Goal: Transaction & Acquisition: Obtain resource

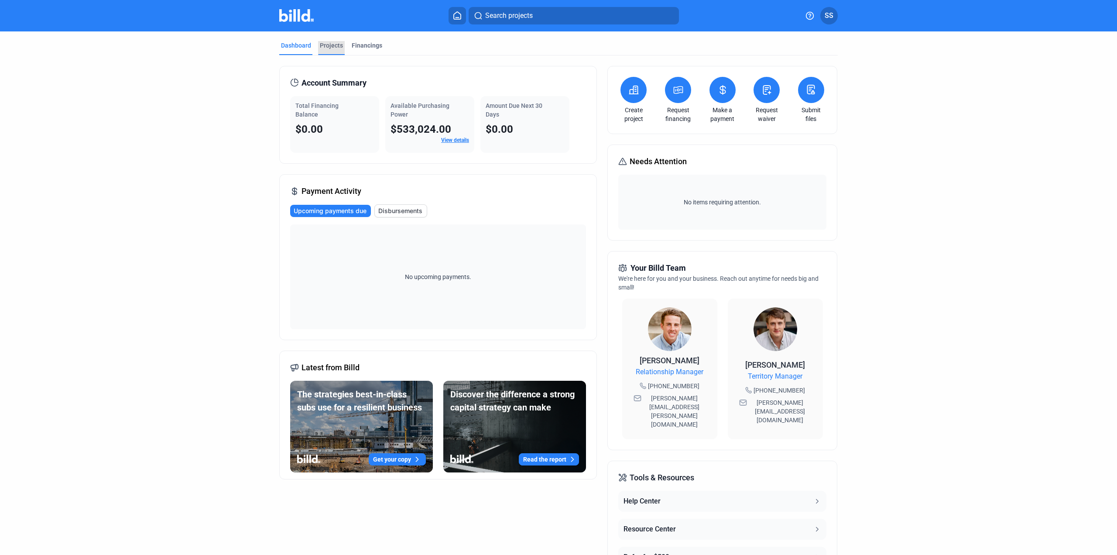
click at [330, 48] on div "Projects" at bounding box center [331, 45] width 23 height 9
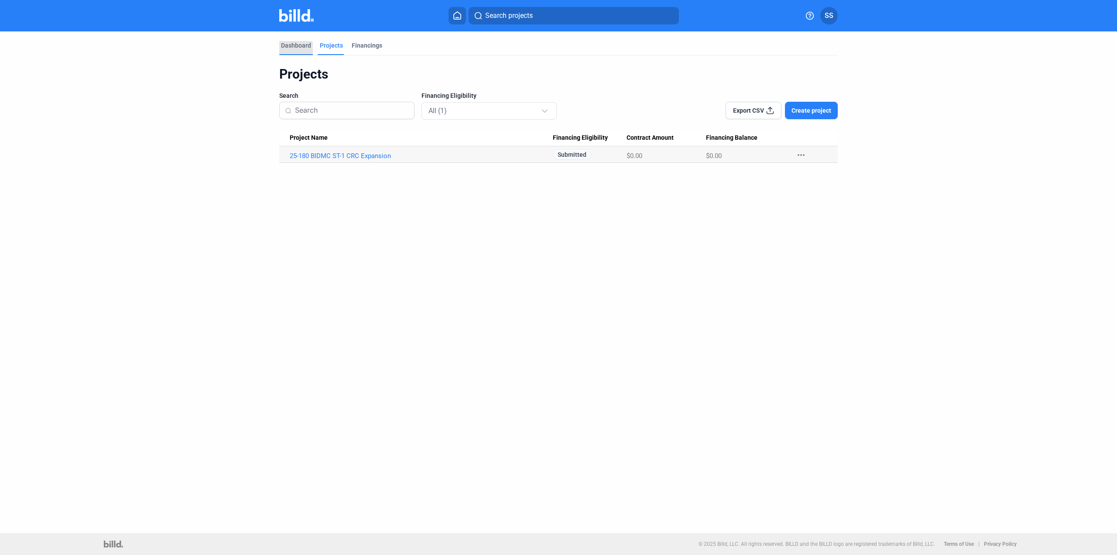
click at [295, 50] on div "Dashboard" at bounding box center [296, 48] width 34 height 14
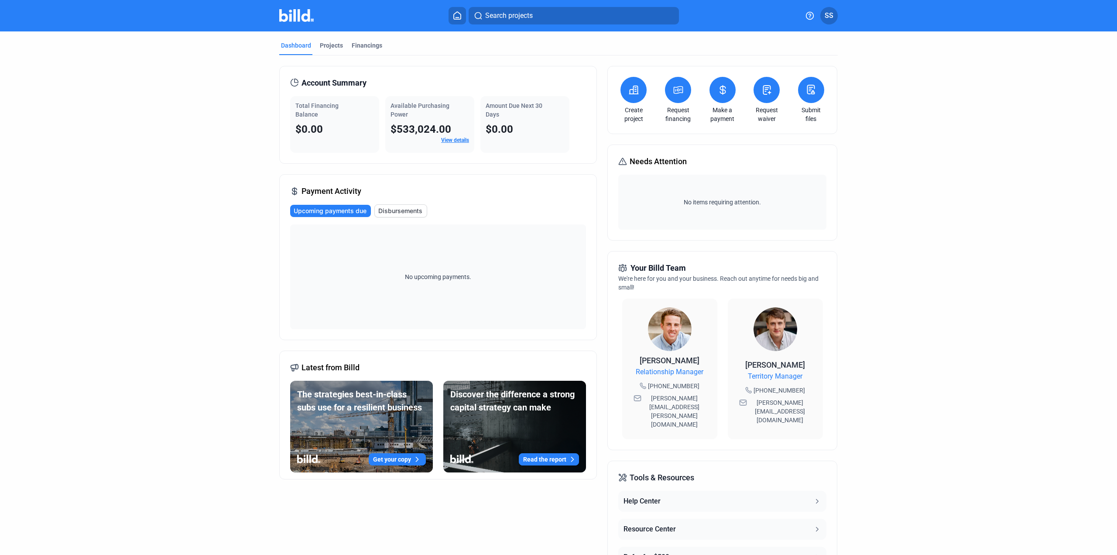
click at [675, 91] on icon at bounding box center [678, 90] width 11 height 10
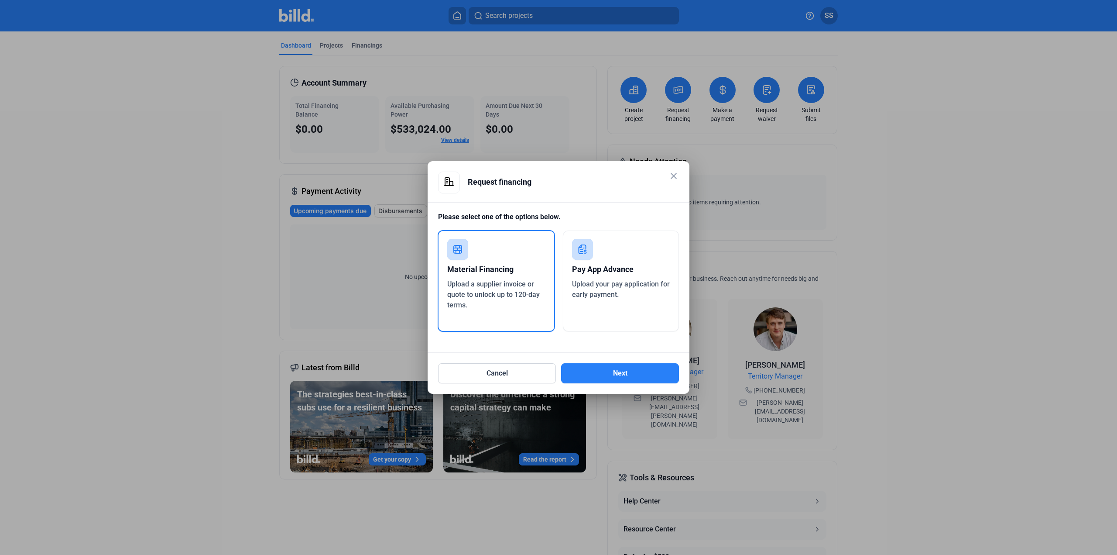
click at [489, 276] on div "Material Financing" at bounding box center [496, 269] width 98 height 19
click at [586, 365] on button "Next" at bounding box center [620, 373] width 118 height 20
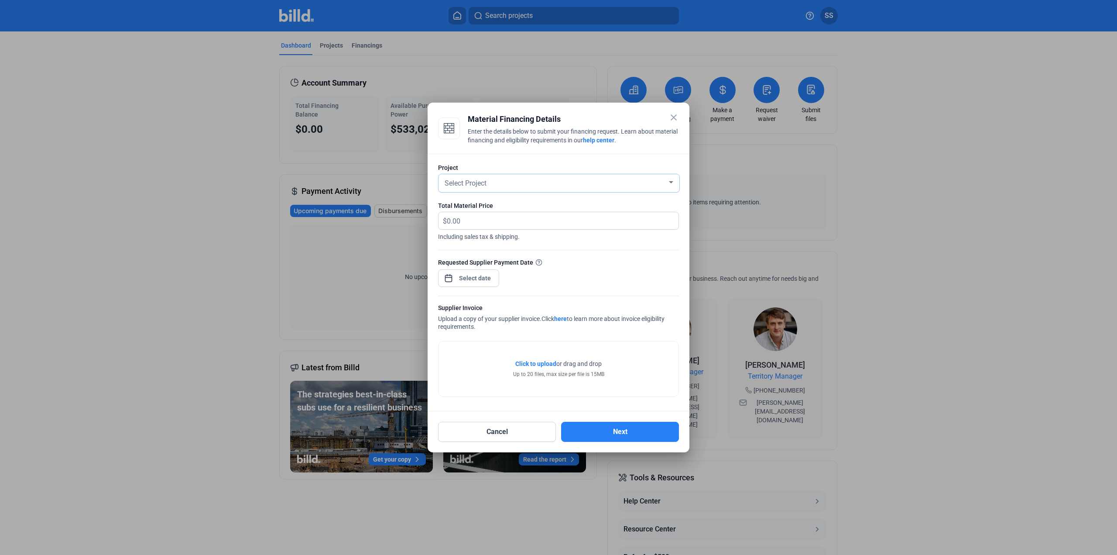
click at [603, 186] on div "Select Project" at bounding box center [555, 182] width 224 height 12
click at [560, 199] on span "25-180 BIDMC ST-1 CRC Expansion" at bounding box center [517, 198] width 109 height 8
click at [484, 219] on input "text" at bounding box center [563, 220] width 232 height 17
type input "3,065.07"
click at [473, 279] on div "close Material Financing Details Enter the details below to submit your financi…" at bounding box center [558, 277] width 1117 height 555
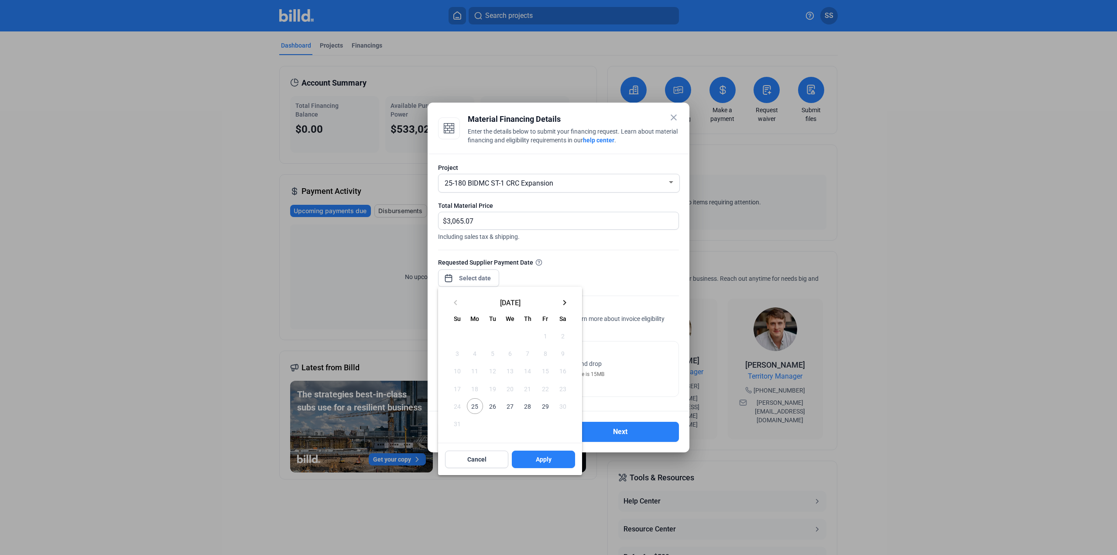
click at [546, 404] on span "29" at bounding box center [545, 406] width 16 height 16
click at [552, 457] on button "Apply" at bounding box center [543, 458] width 63 height 17
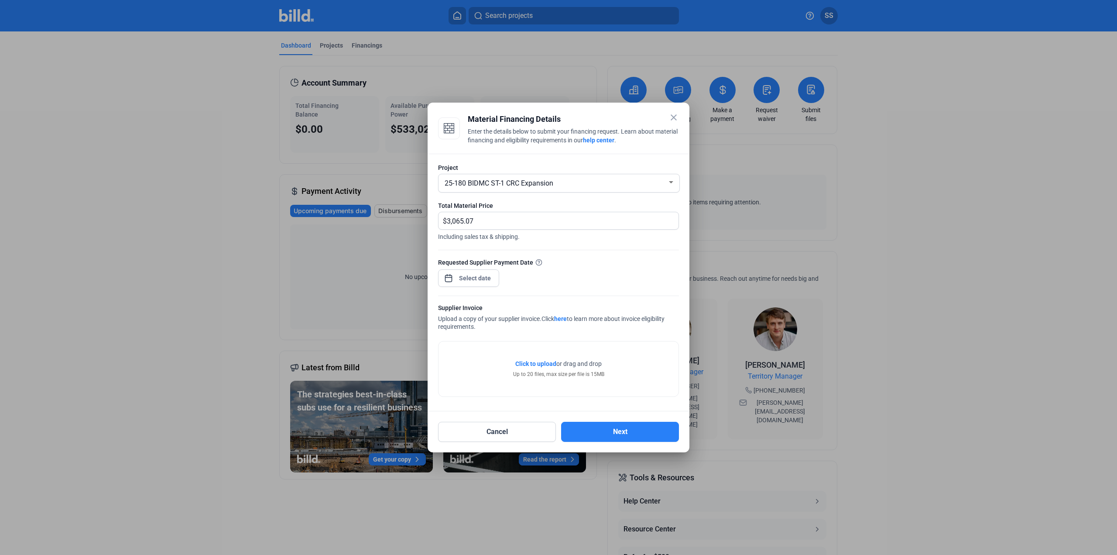
click at [540, 365] on span "Click to upload" at bounding box center [535, 363] width 41 height 7
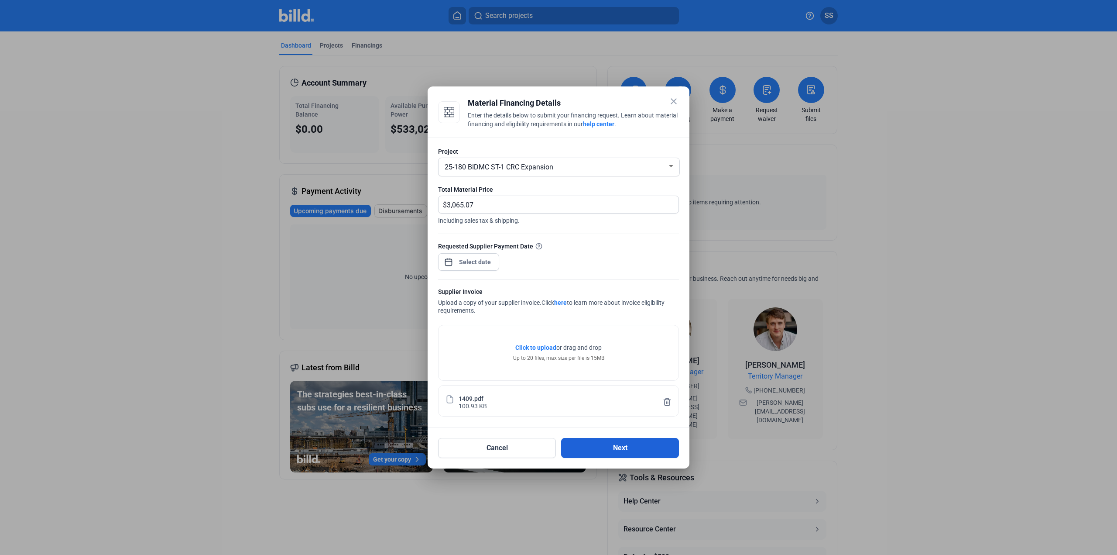
click at [639, 441] on button "Next" at bounding box center [620, 448] width 118 height 20
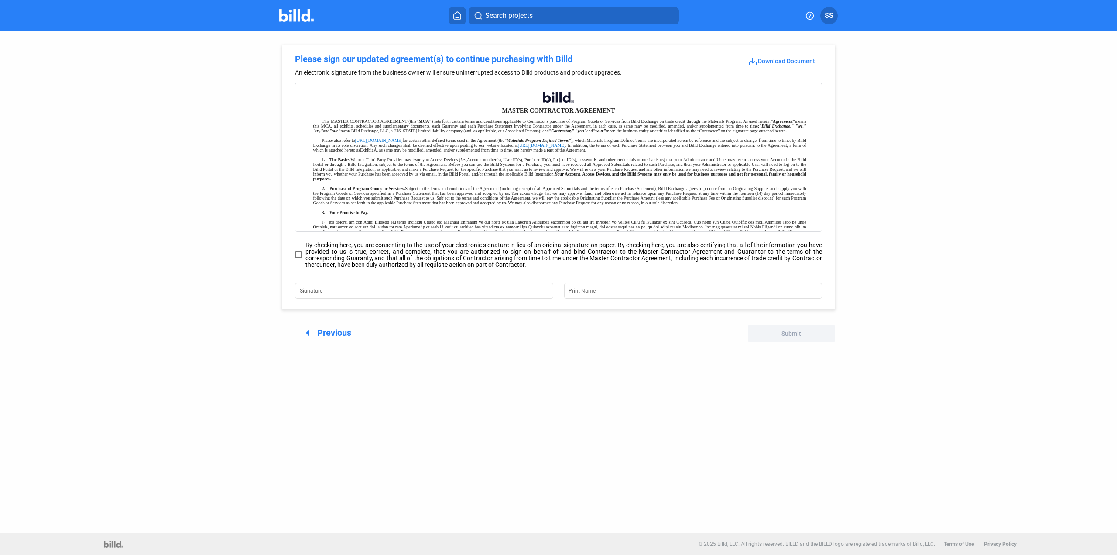
click at [297, 255] on span at bounding box center [298, 254] width 7 height 7
click at [0, 0] on input "By checking here, you are consenting to the use of your electronic signature in…" at bounding box center [0, 0] width 0 height 0
click at [316, 291] on input "Signature" at bounding box center [424, 290] width 249 height 12
type input "[PERSON_NAME]"
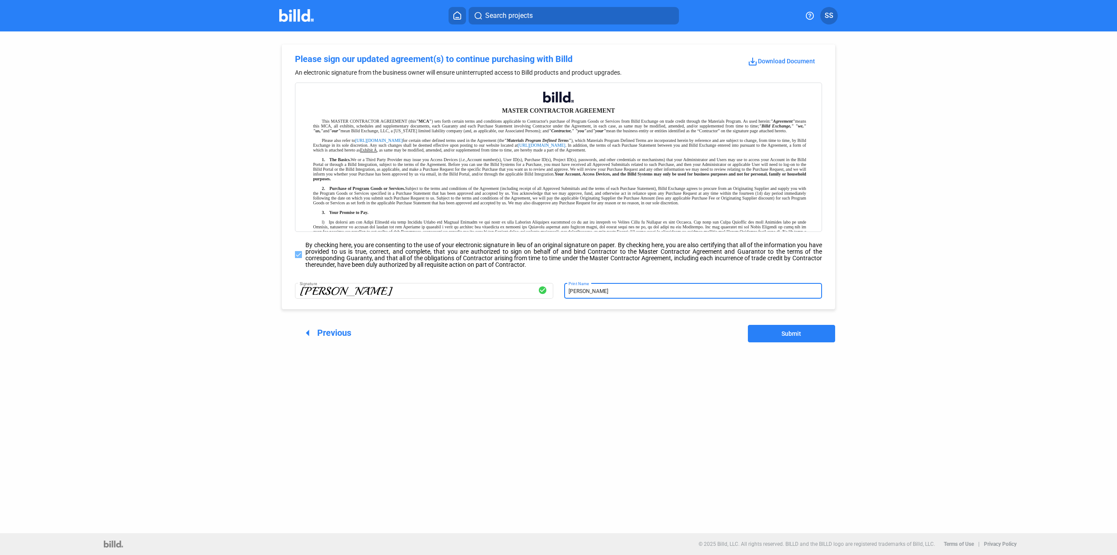
type input "[PERSON_NAME]"
click at [752, 330] on button "Submit" at bounding box center [791, 333] width 87 height 17
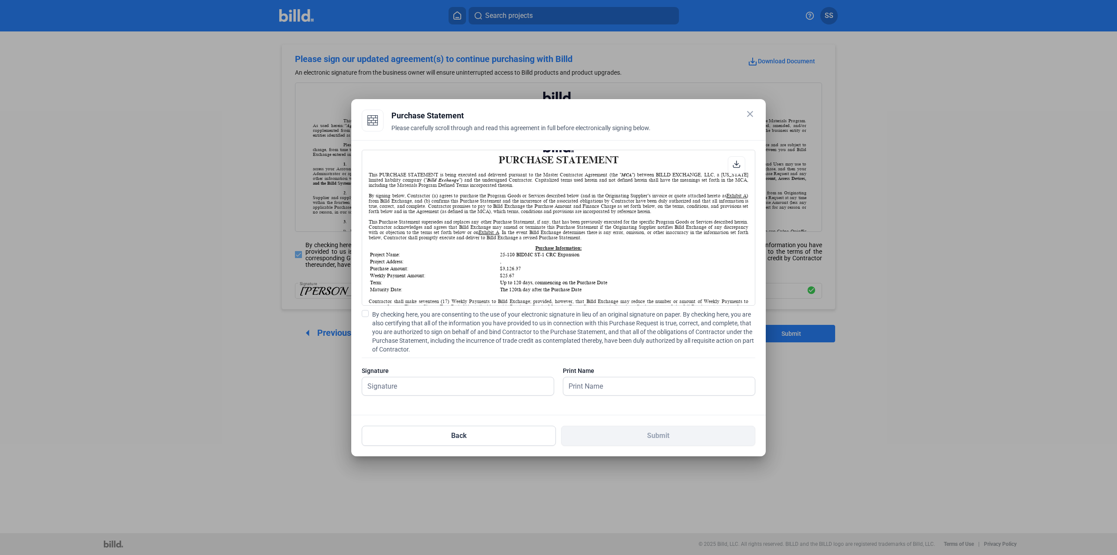
scroll to position [44, 0]
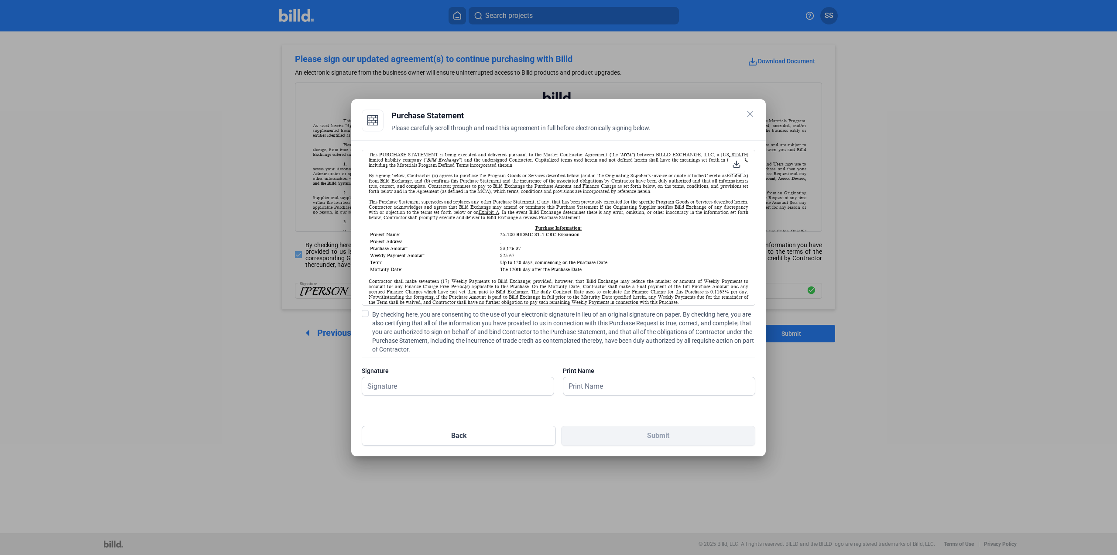
click at [363, 314] on span at bounding box center [365, 313] width 7 height 7
click at [0, 0] on input "By checking here, you are consenting to the use of your electronic signature in…" at bounding box center [0, 0] width 0 height 0
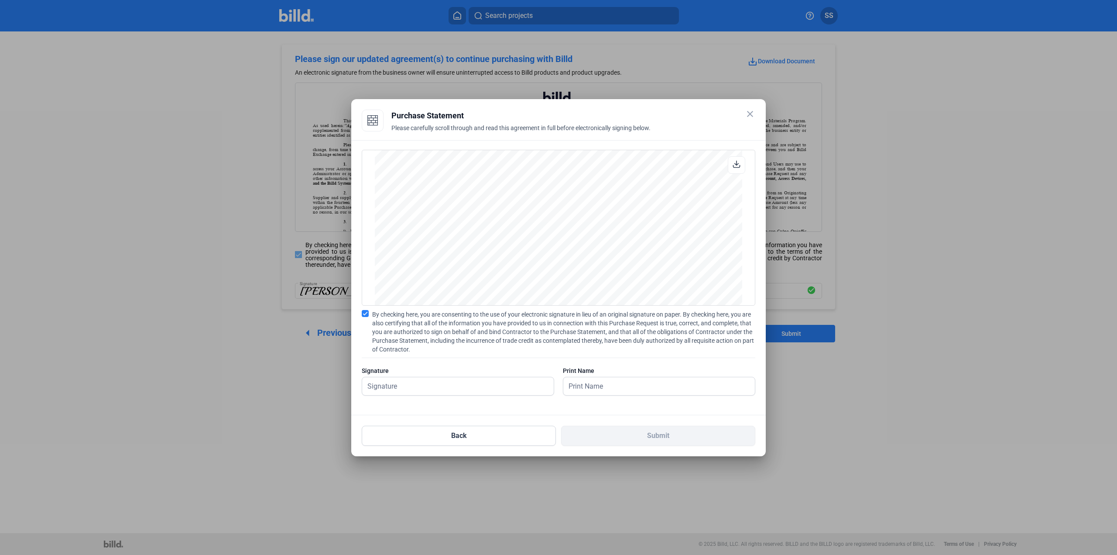
scroll to position [1309, 0]
click at [422, 378] on input "text" at bounding box center [458, 386] width 192 height 18
type input "[PERSON_NAME]"
click at [577, 435] on button "Submit" at bounding box center [658, 435] width 194 height 20
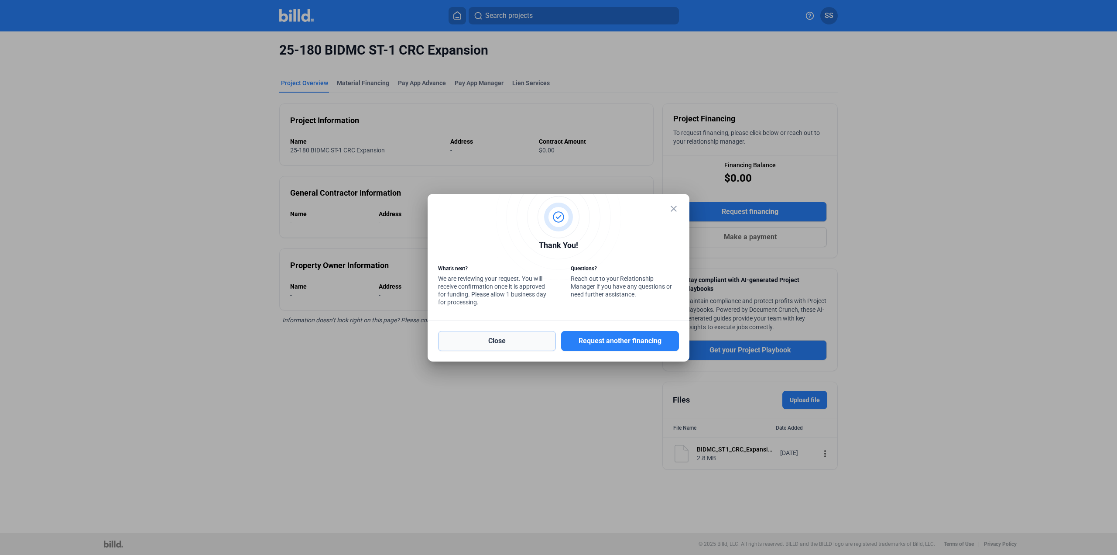
click at [529, 342] on button "Close" at bounding box center [497, 341] width 118 height 20
